Goal: Task Accomplishment & Management: Manage account settings

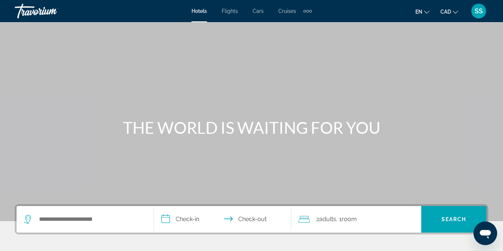
click at [482, 13] on span "SS" at bounding box center [479, 10] width 8 height 7
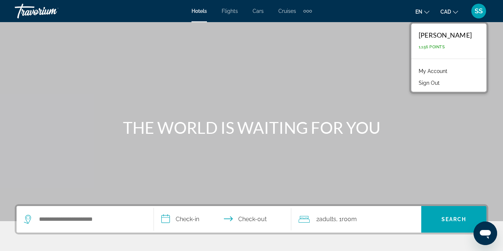
click at [451, 70] on link "My Account" at bounding box center [433, 71] width 36 height 10
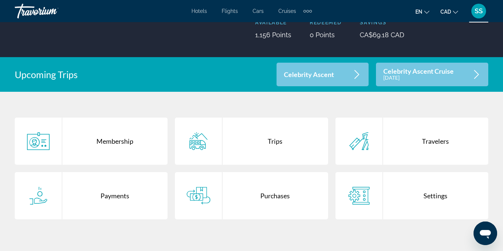
scroll to position [91, 0]
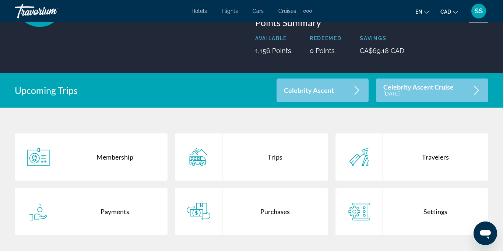
click at [480, 91] on icon "Main content" at bounding box center [476, 90] width 9 height 9
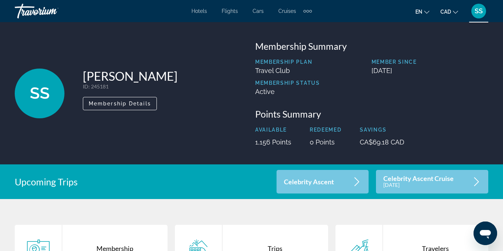
click at [358, 180] on icon "Main content" at bounding box center [357, 181] width 5 height 9
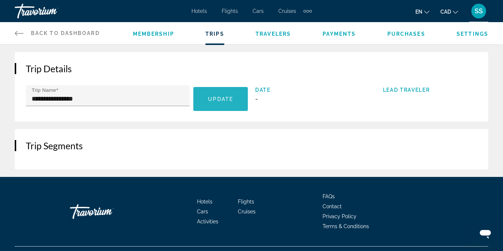
click at [220, 104] on span "Main content" at bounding box center [220, 99] width 55 height 18
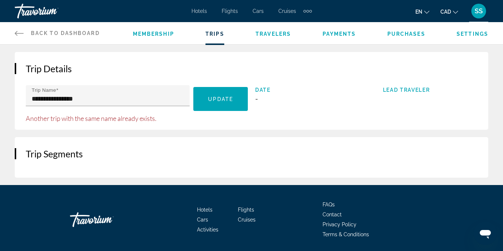
click at [276, 35] on span "Travelers" at bounding box center [273, 34] width 35 height 6
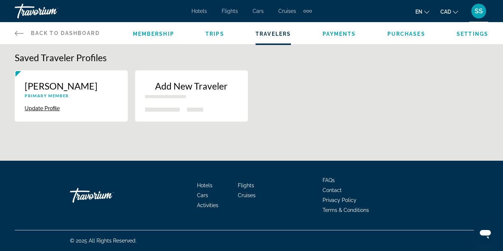
click at [55, 110] on button "Update Profile" at bounding box center [42, 108] width 35 height 7
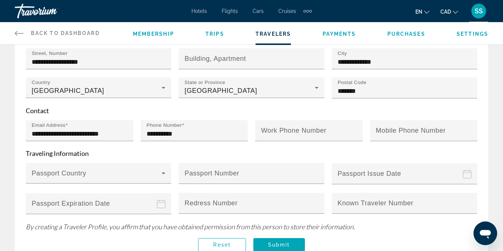
scroll to position [199, 0]
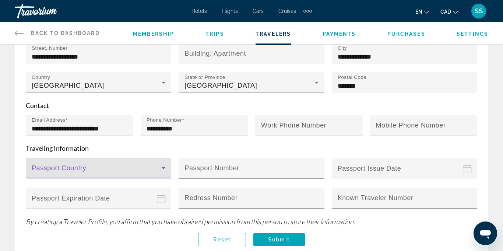
click at [164, 167] on icon "Main content" at bounding box center [164, 168] width 4 height 2
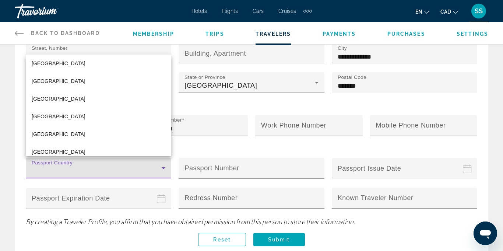
scroll to position [675, 0]
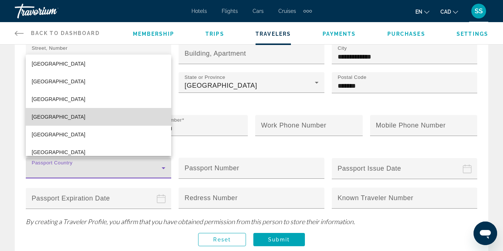
click at [98, 119] on mat-option "[GEOGRAPHIC_DATA]" at bounding box center [99, 117] width 146 height 18
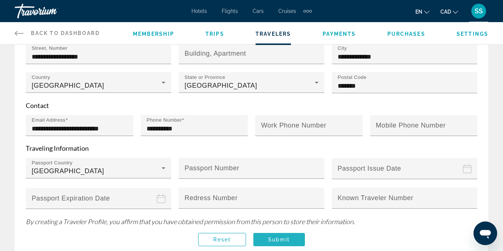
click at [273, 237] on span "Submit" at bounding box center [279, 240] width 22 height 6
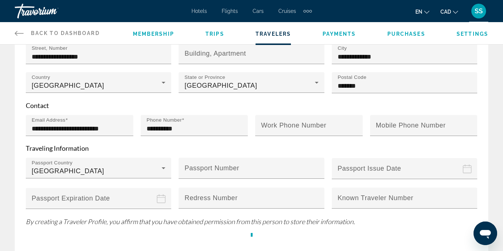
scroll to position [0, 0]
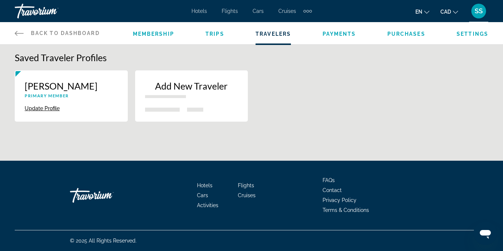
click at [54, 108] on button "Update Profile" at bounding box center [42, 108] width 35 height 7
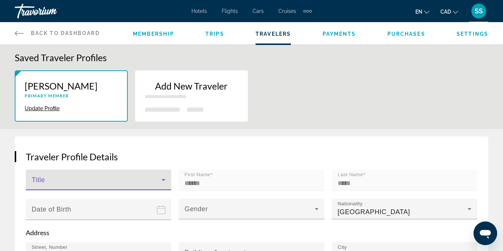
click at [164, 179] on icon "Main content" at bounding box center [163, 179] width 9 height 9
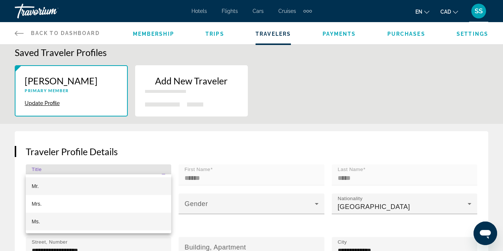
scroll to position [34, 0]
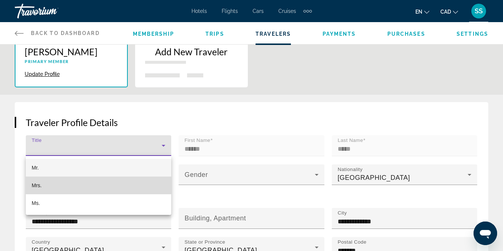
click at [43, 188] on mat-option "Mrs." at bounding box center [99, 185] width 146 height 18
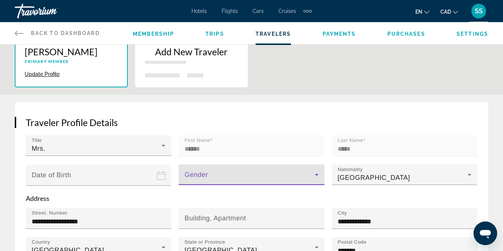
click at [318, 174] on icon "Main content" at bounding box center [316, 174] width 9 height 9
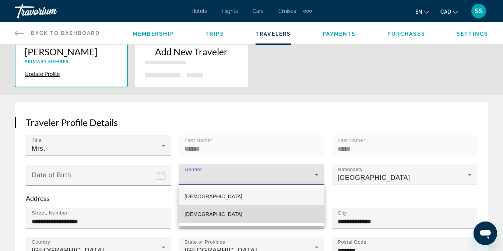
click at [196, 213] on span "[DEMOGRAPHIC_DATA]" at bounding box center [214, 214] width 58 height 6
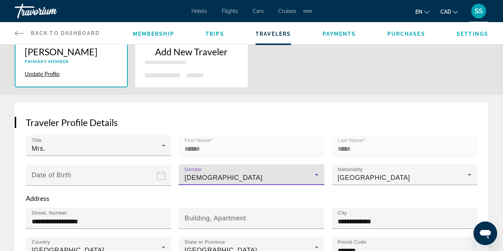
click at [160, 176] on icon "Date of birth" at bounding box center [161, 175] width 9 height 9
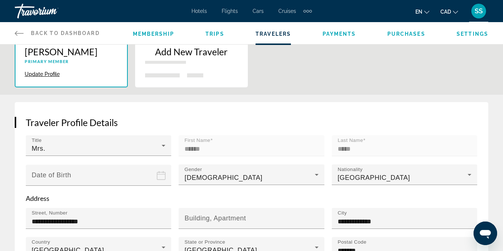
click at [81, 174] on input "Date of birth" at bounding box center [100, 180] width 148 height 32
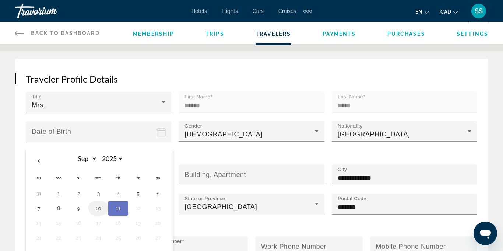
scroll to position [124, 0]
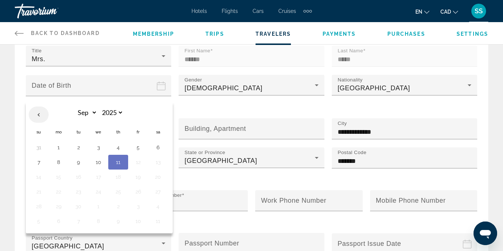
click at [38, 115] on th "Previous month" at bounding box center [39, 114] width 20 height 16
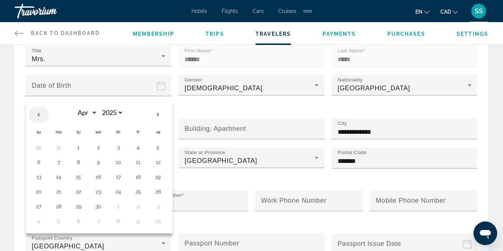
click at [38, 115] on th "Previous month" at bounding box center [39, 114] width 20 height 16
select select "*"
click at [78, 205] on button "28" at bounding box center [79, 206] width 12 height 10
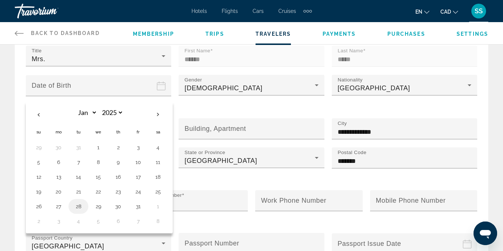
type input "**********"
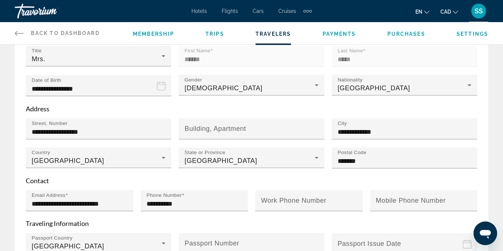
click at [102, 84] on input "**********" at bounding box center [100, 91] width 148 height 32
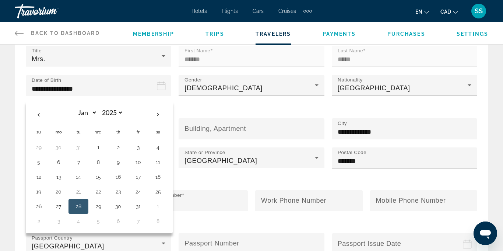
click at [89, 87] on input "**********" at bounding box center [100, 91] width 148 height 32
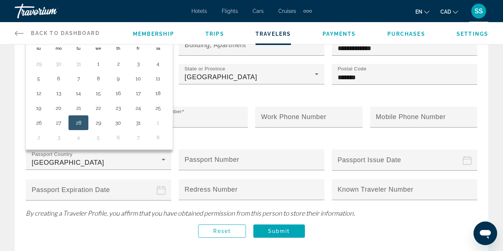
scroll to position [218, 0]
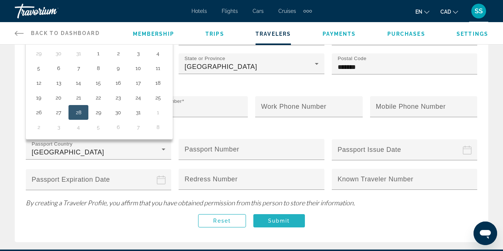
click at [283, 218] on span "Submit" at bounding box center [279, 221] width 22 height 6
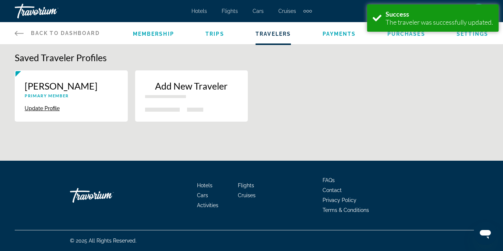
scroll to position [0, 0]
click at [39, 109] on button "Update Profile" at bounding box center [42, 108] width 35 height 7
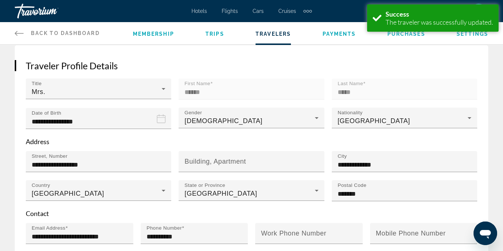
scroll to position [92, 0]
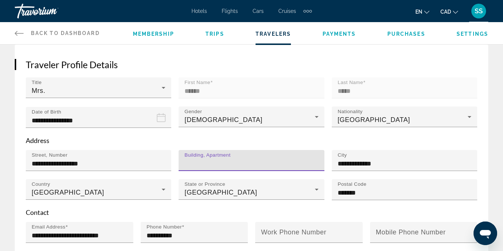
click at [299, 163] on input "Building, Apartment" at bounding box center [254, 163] width 138 height 9
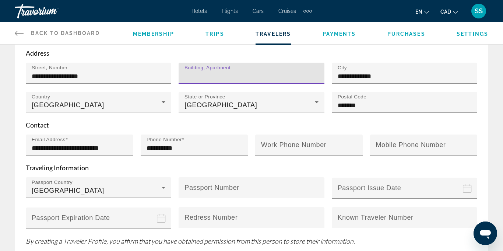
scroll to position [9, 0]
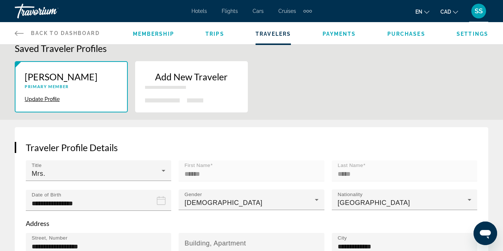
click at [411, 37] on div "Membership Trips Travelers Payments Purchases Settings" at bounding box center [311, 33] width 356 height 22
click at [410, 35] on span "Purchases" at bounding box center [407, 34] width 38 height 6
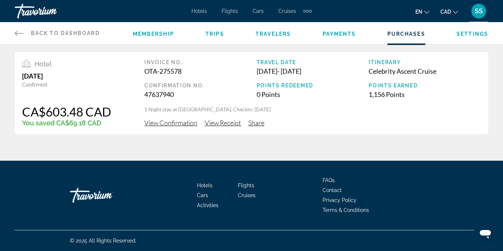
click at [475, 34] on span "Settings" at bounding box center [473, 34] width 32 height 6
